Goal: Transaction & Acquisition: Book appointment/travel/reservation

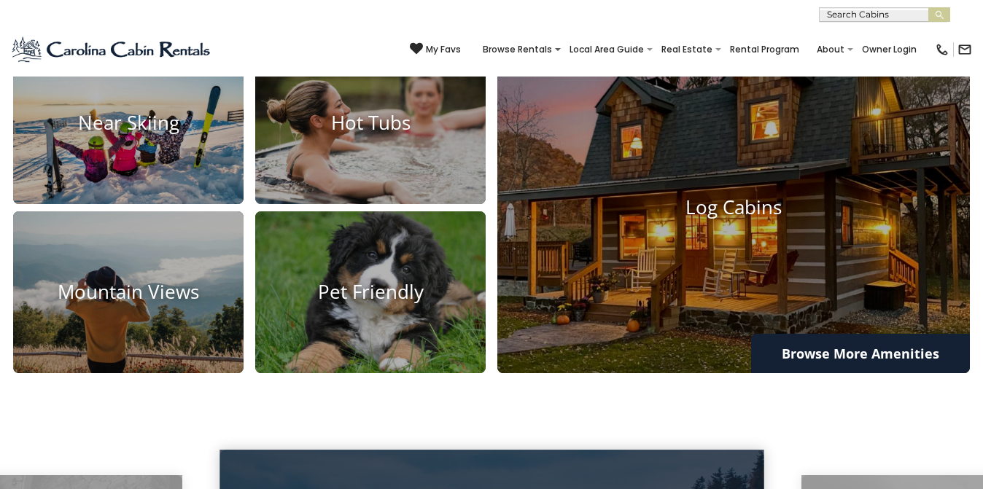
scroll to position [1002, 0]
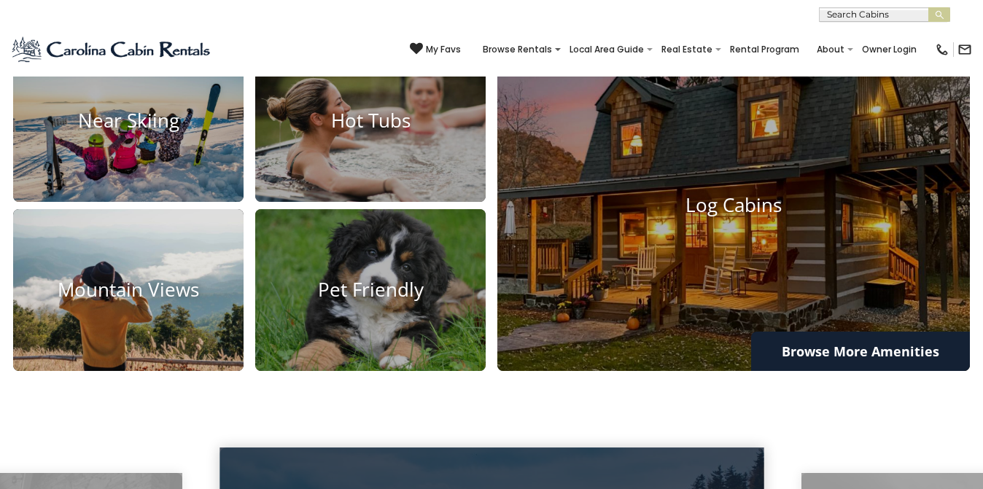
click at [173, 327] on img at bounding box center [128, 290] width 254 height 178
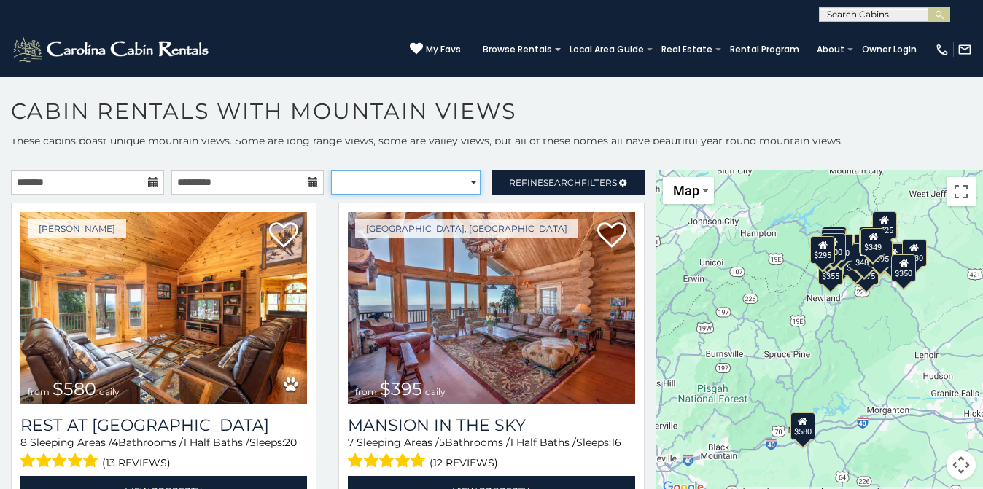
select select "**********"
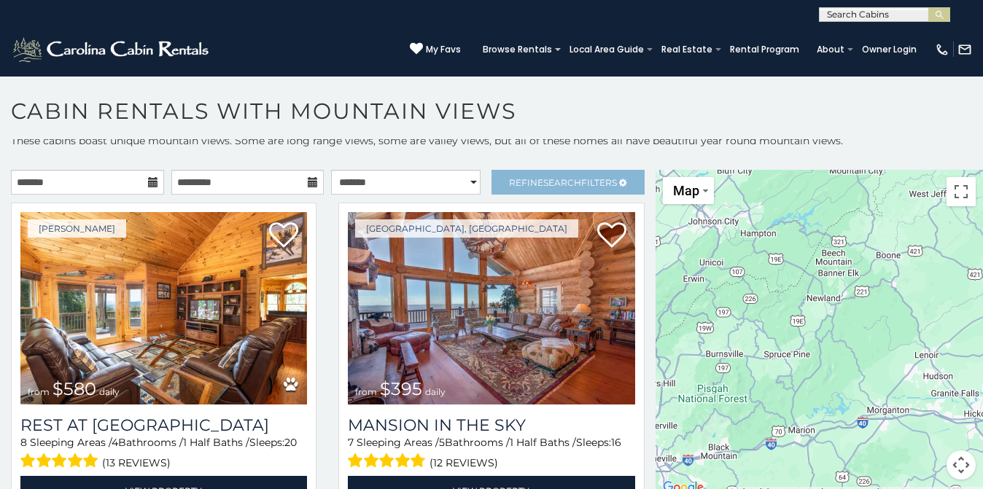
click at [543, 182] on span "Search" at bounding box center [562, 182] width 38 height 11
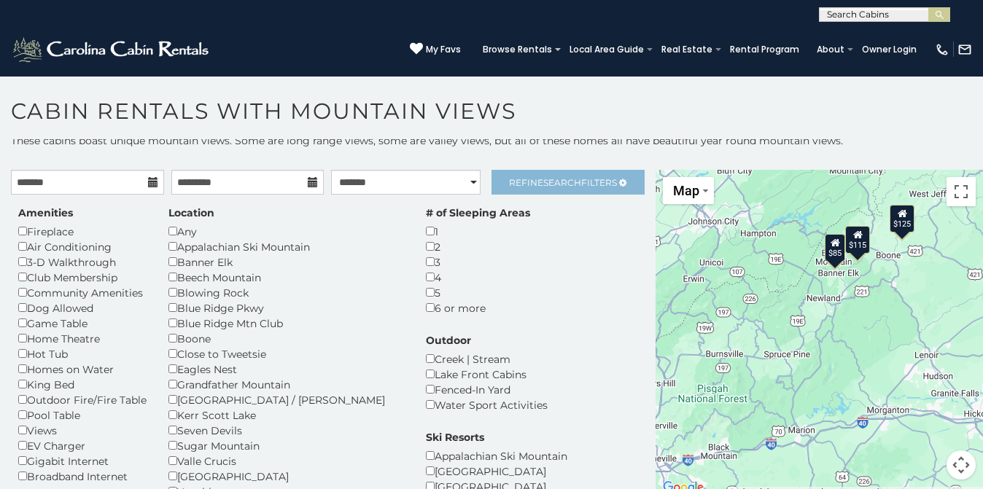
click at [513, 190] on link "Refine Search Filters" at bounding box center [567, 182] width 153 height 25
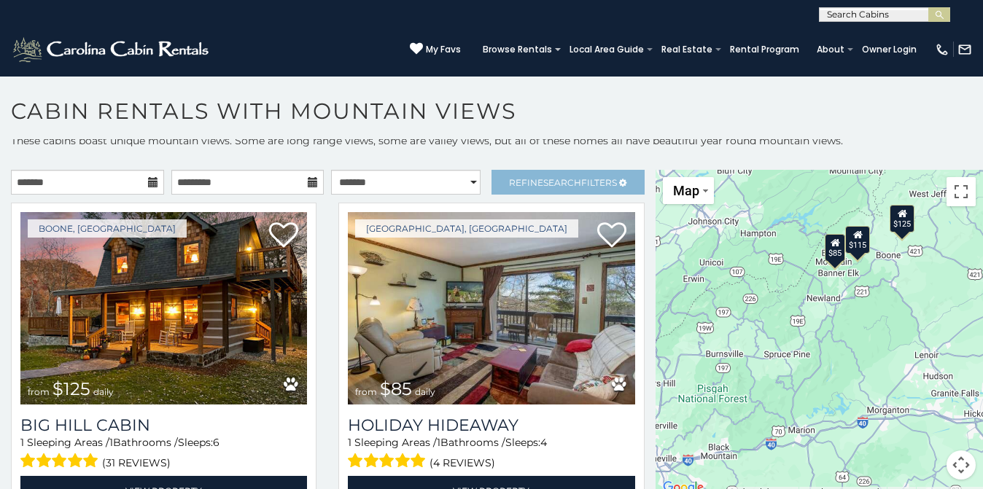
click at [511, 179] on span "Refine Search Filters" at bounding box center [563, 182] width 108 height 11
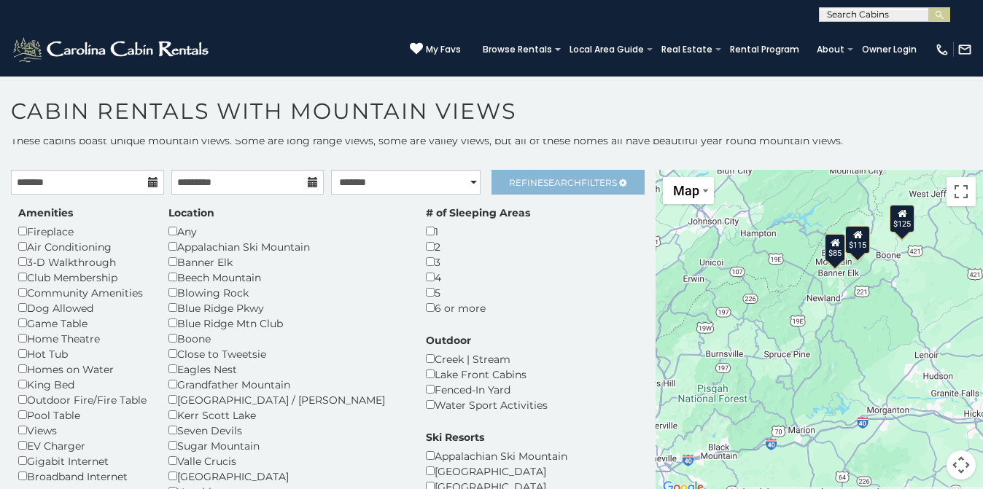
click at [517, 184] on span "Refine Search Filters" at bounding box center [563, 182] width 108 height 11
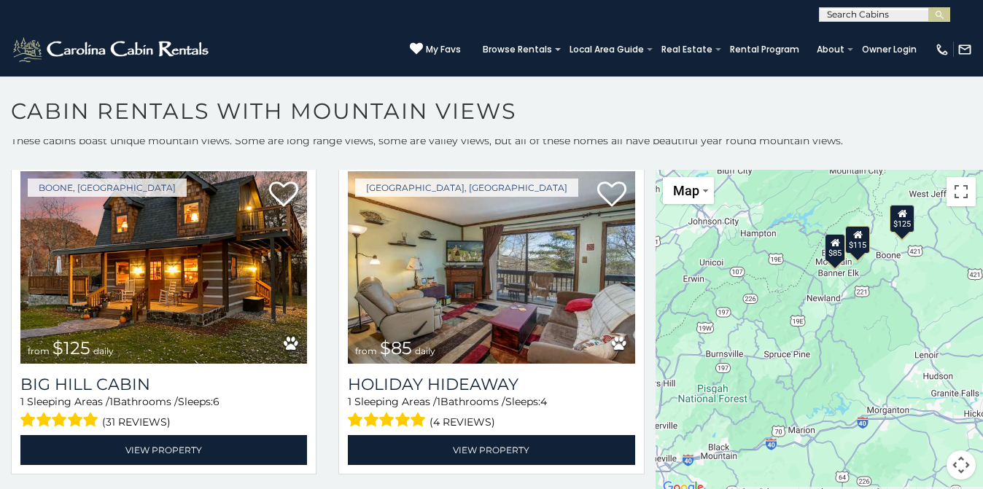
scroll to position [48, 0]
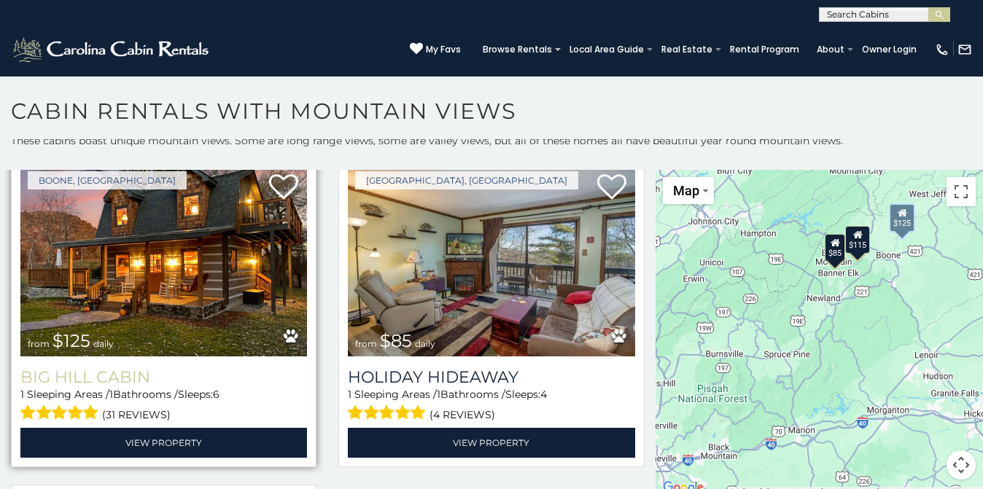
click at [125, 367] on h3 "Big Hill Cabin" at bounding box center [163, 377] width 286 height 20
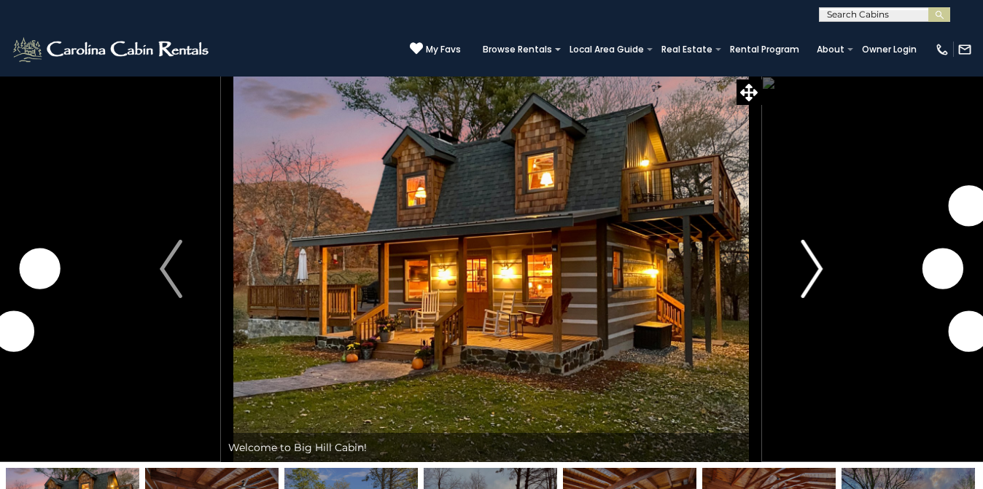
click at [809, 272] on img "Next" at bounding box center [811, 269] width 22 height 58
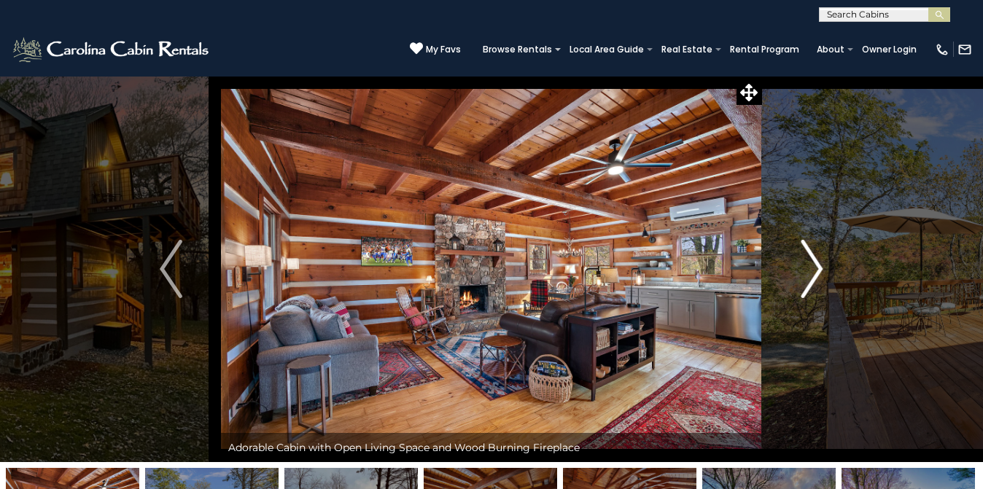
click at [809, 272] on img "Next" at bounding box center [811, 269] width 22 height 58
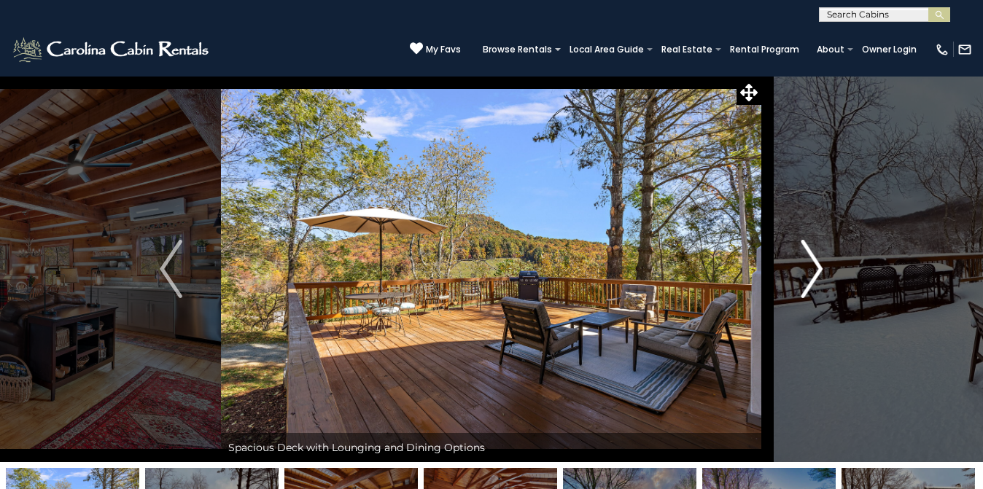
click at [809, 272] on img "Next" at bounding box center [811, 269] width 22 height 58
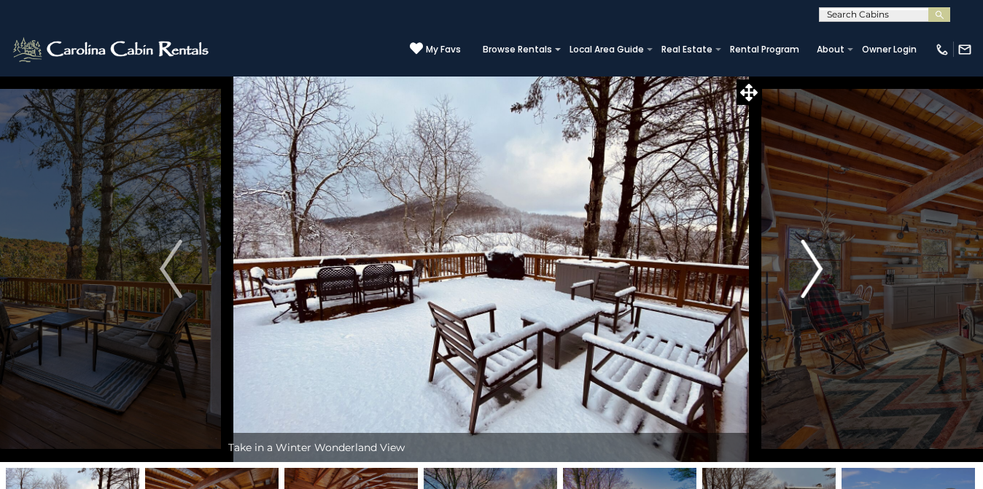
click at [809, 272] on img "Next" at bounding box center [811, 269] width 22 height 58
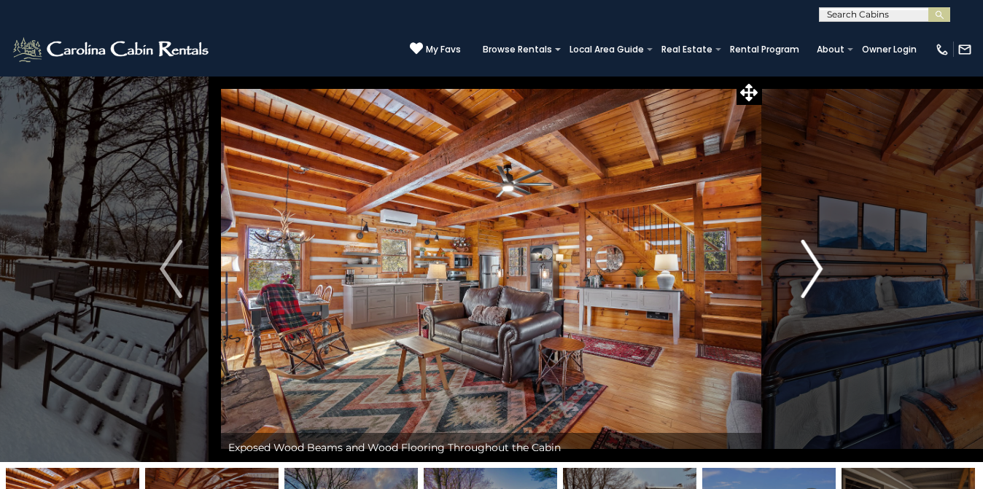
click at [809, 272] on img "Next" at bounding box center [811, 269] width 22 height 58
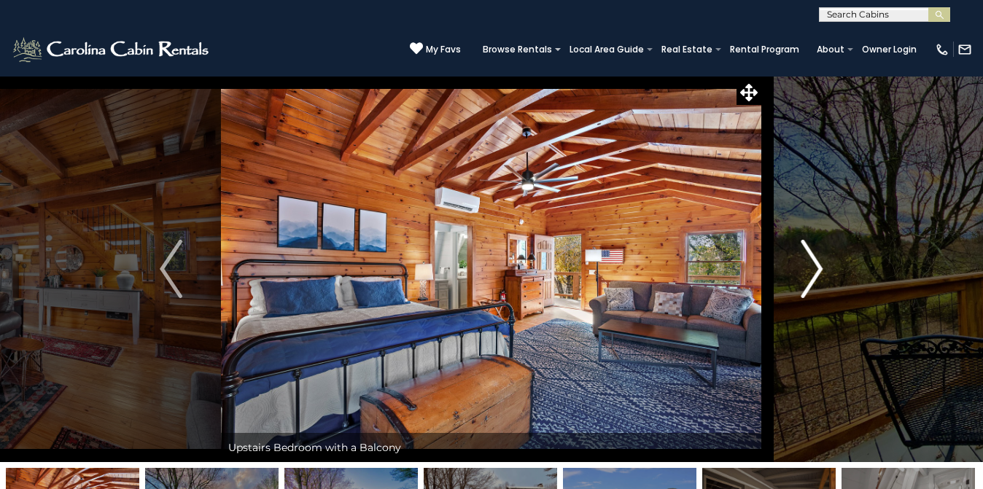
click at [809, 272] on img "Next" at bounding box center [811, 269] width 22 height 58
